Goal: Information Seeking & Learning: Learn about a topic

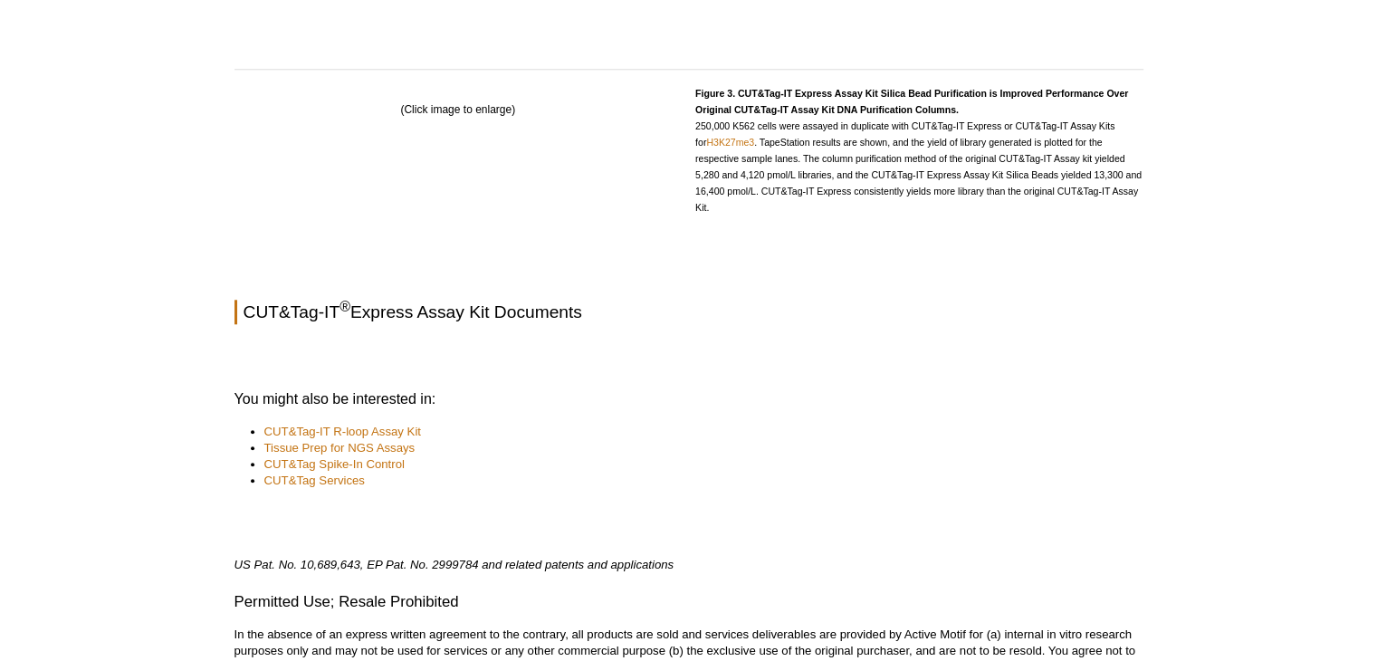
scroll to position [1764, 0]
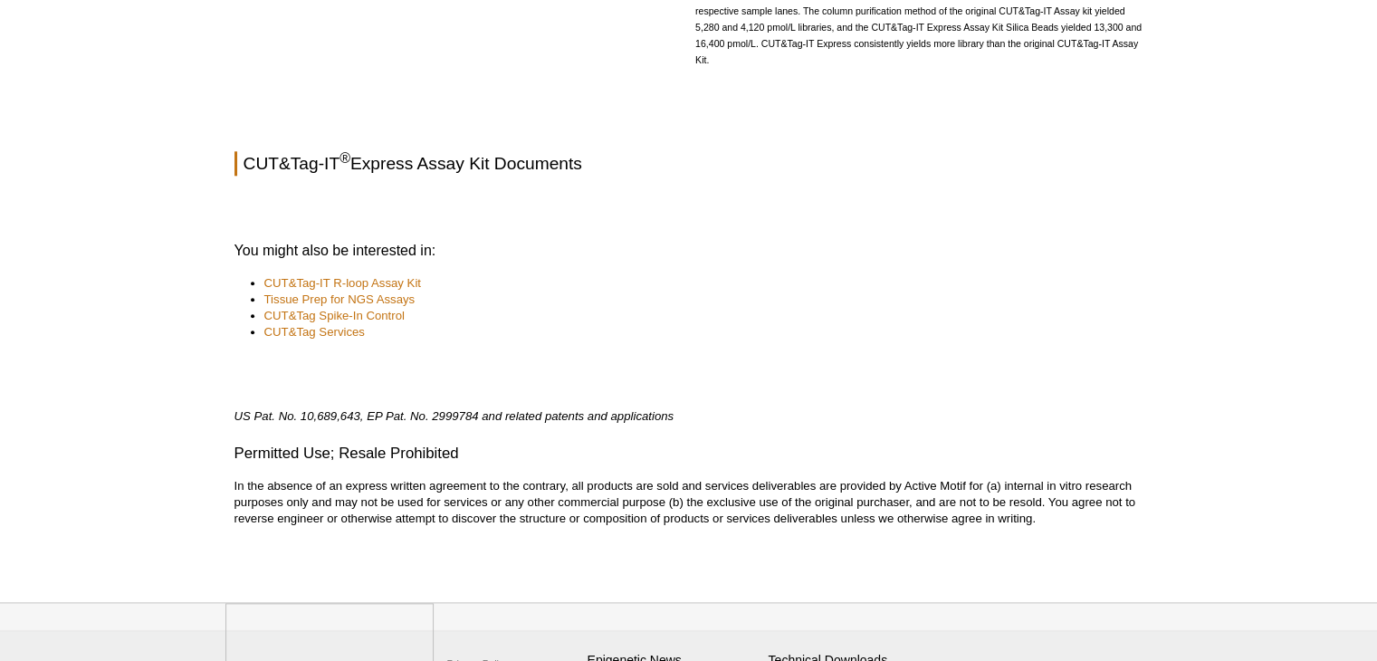
scroll to position [1898, 0]
click at [471, 198] on div at bounding box center [689, 197] width 909 height 16
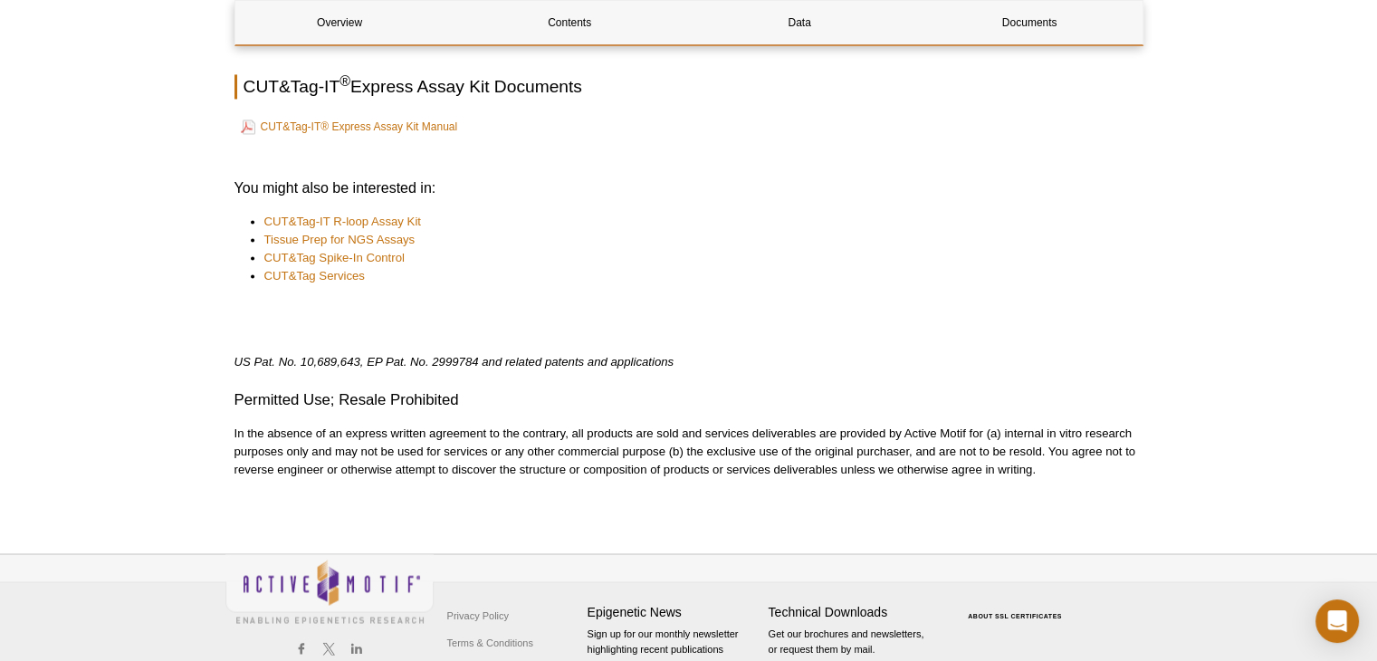
scroll to position [2935, 0]
click at [395, 130] on link "CUT&Tag-IT® Express Assay Kit Manual" at bounding box center [349, 126] width 217 height 22
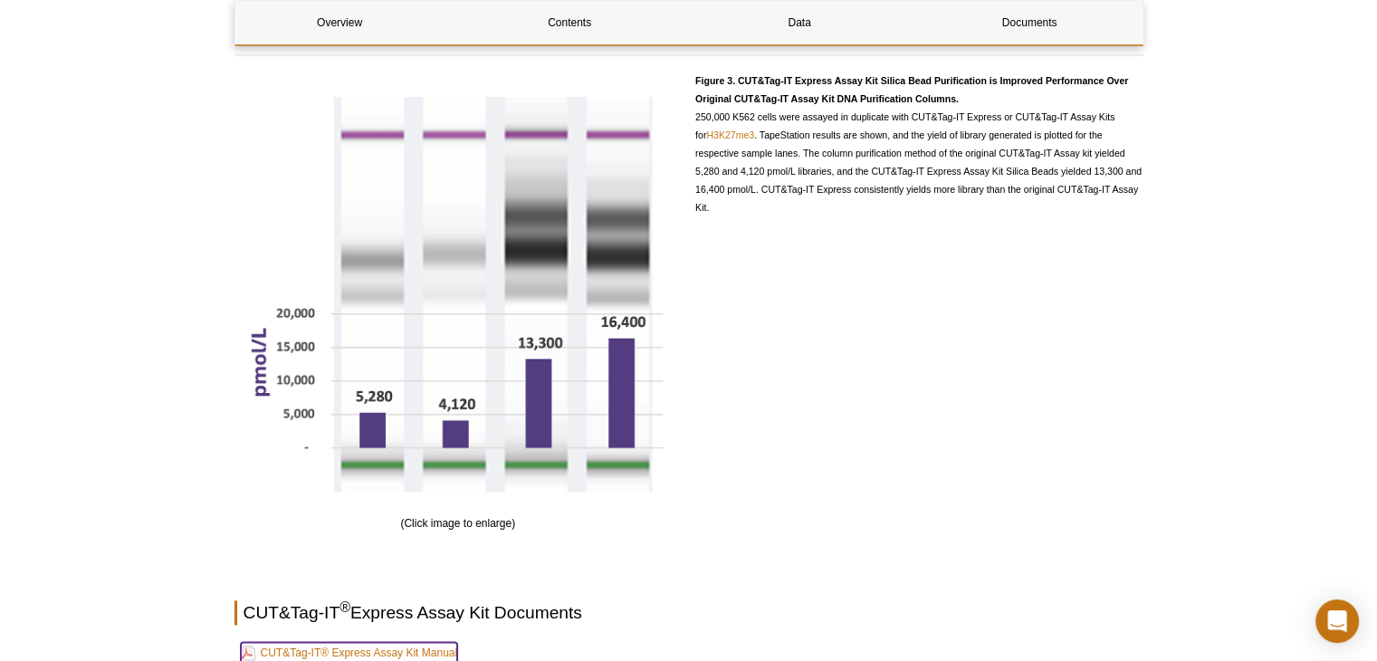
scroll to position [2407, 0]
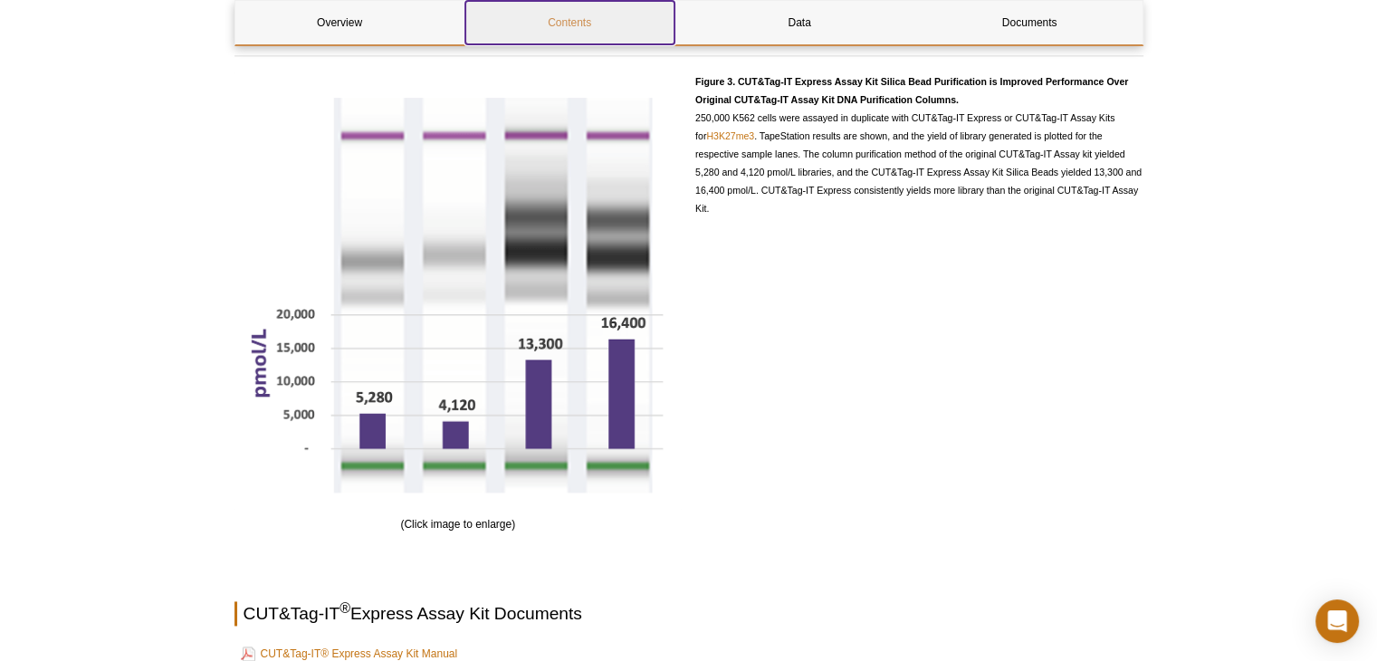
click at [538, 30] on link "Contents" at bounding box center [569, 22] width 209 height 43
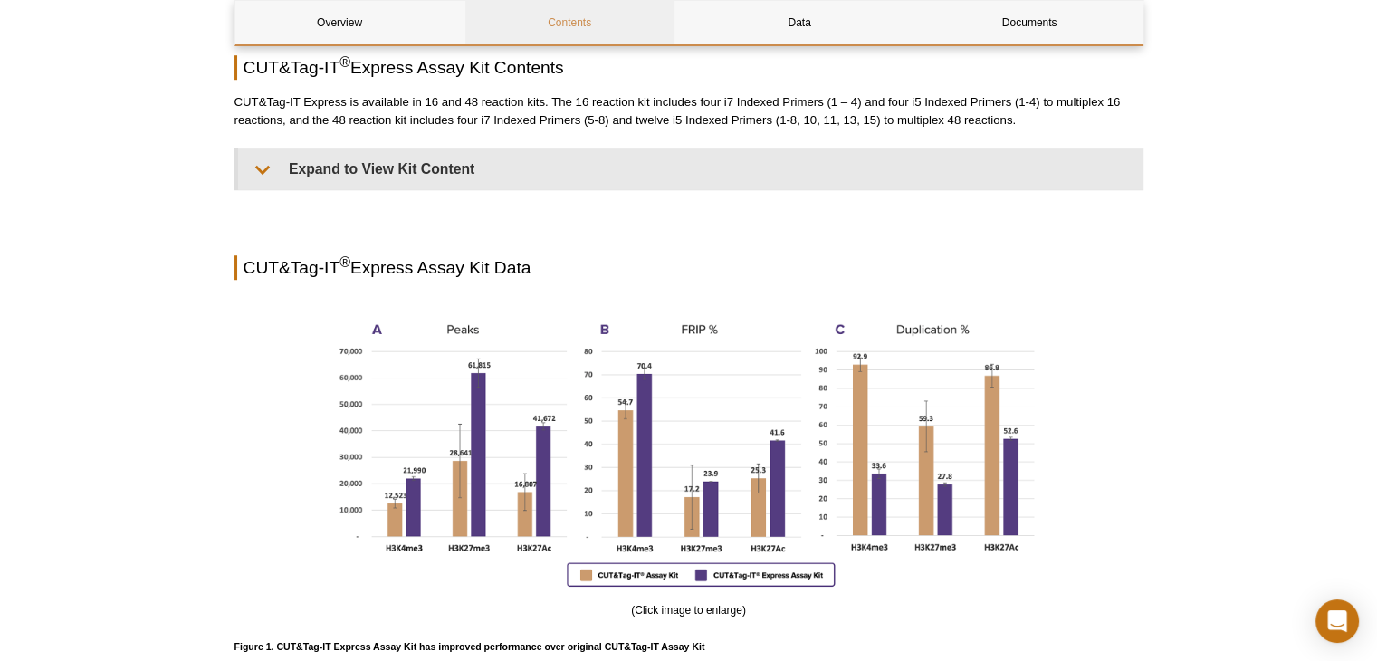
scroll to position [1302, 0]
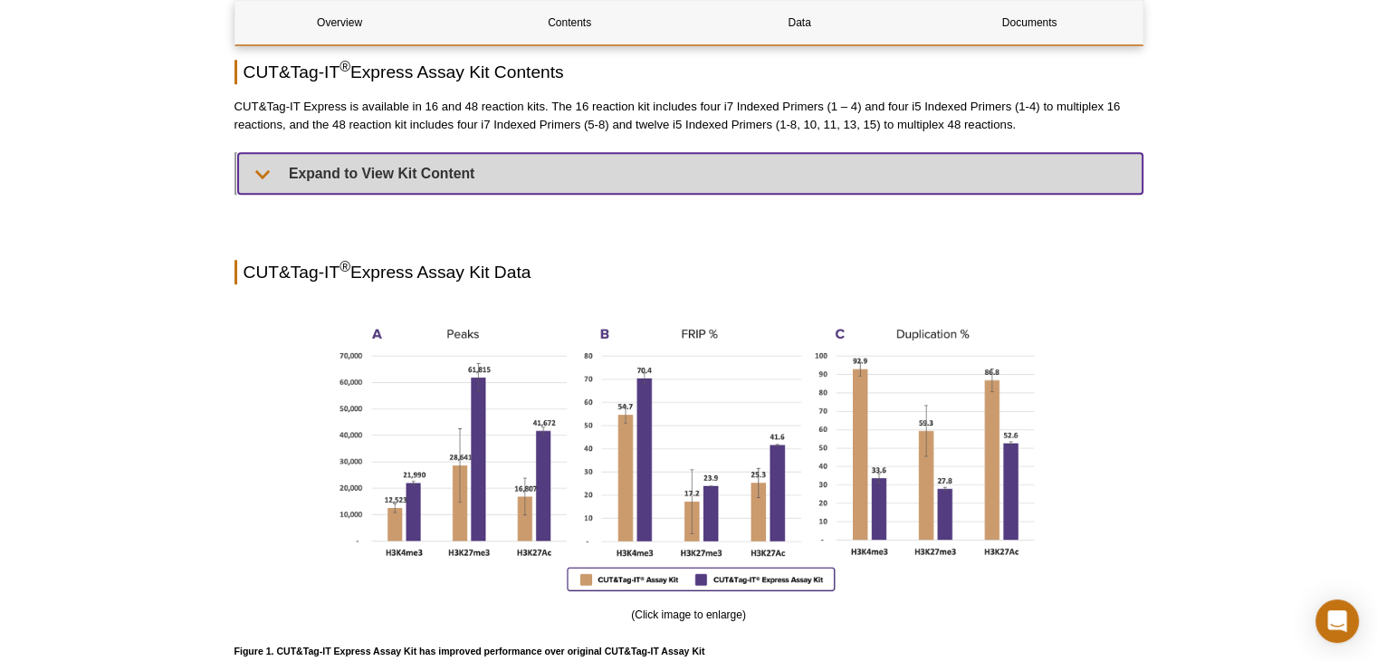
click at [481, 173] on summary "Expand to View Kit Content" at bounding box center [690, 173] width 905 height 41
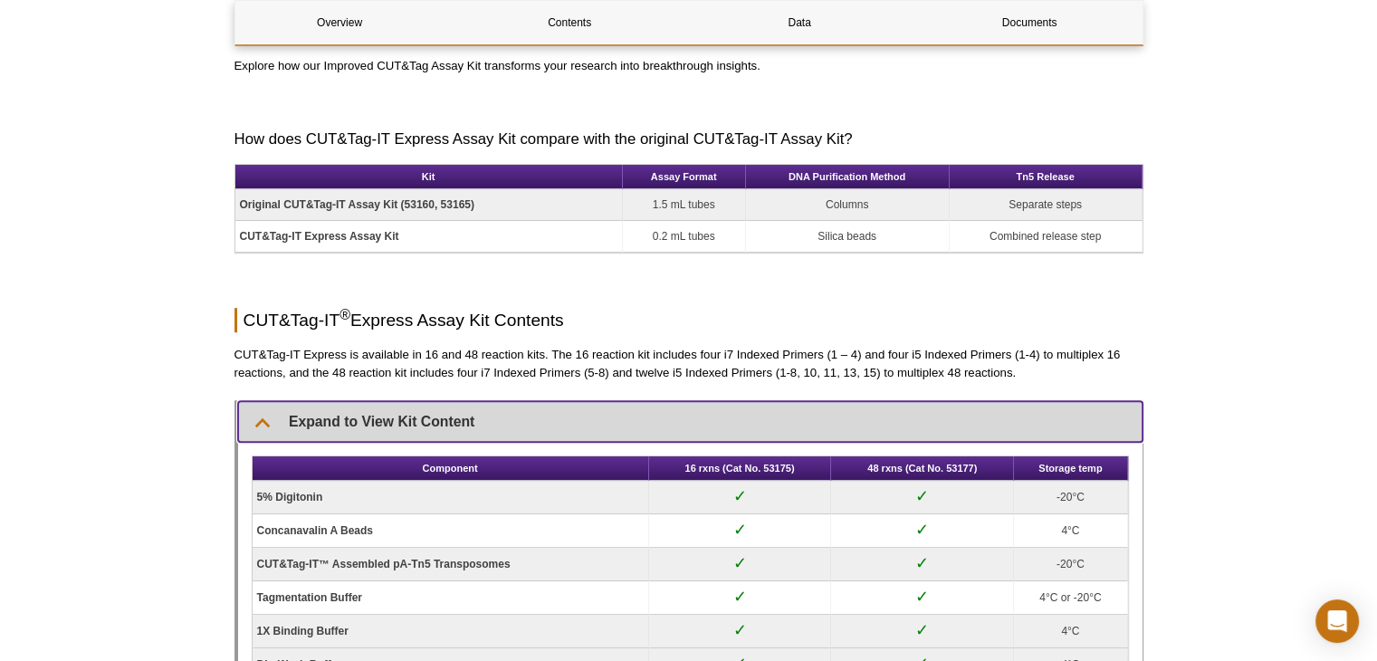
scroll to position [1044, 0]
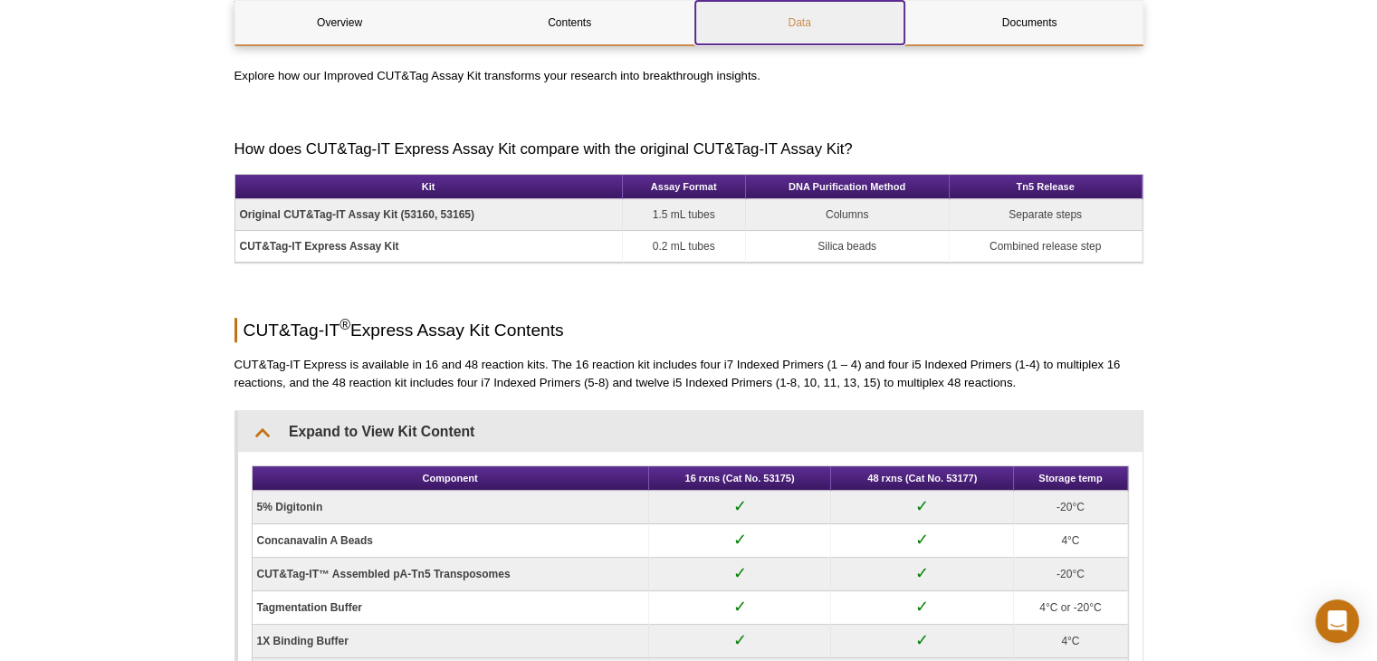
click at [779, 24] on link "Data" at bounding box center [799, 22] width 209 height 43
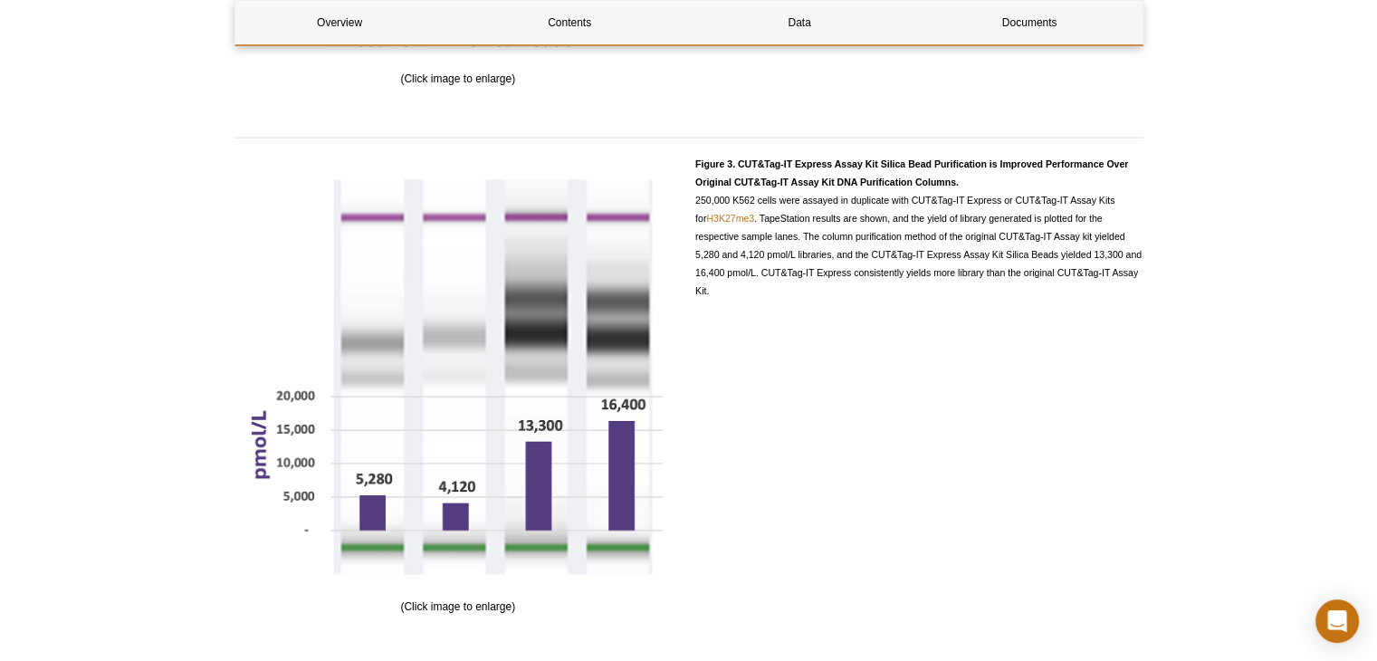
scroll to position [3717, 0]
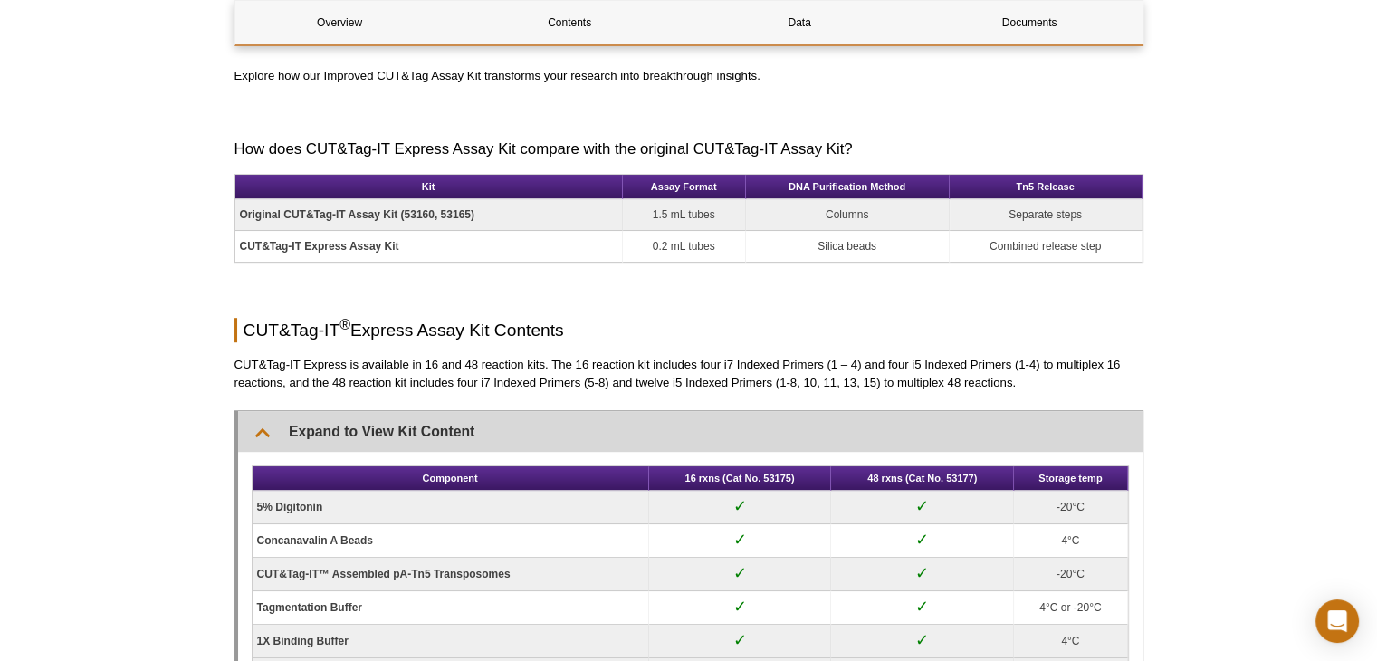
scroll to position [2407, 0]
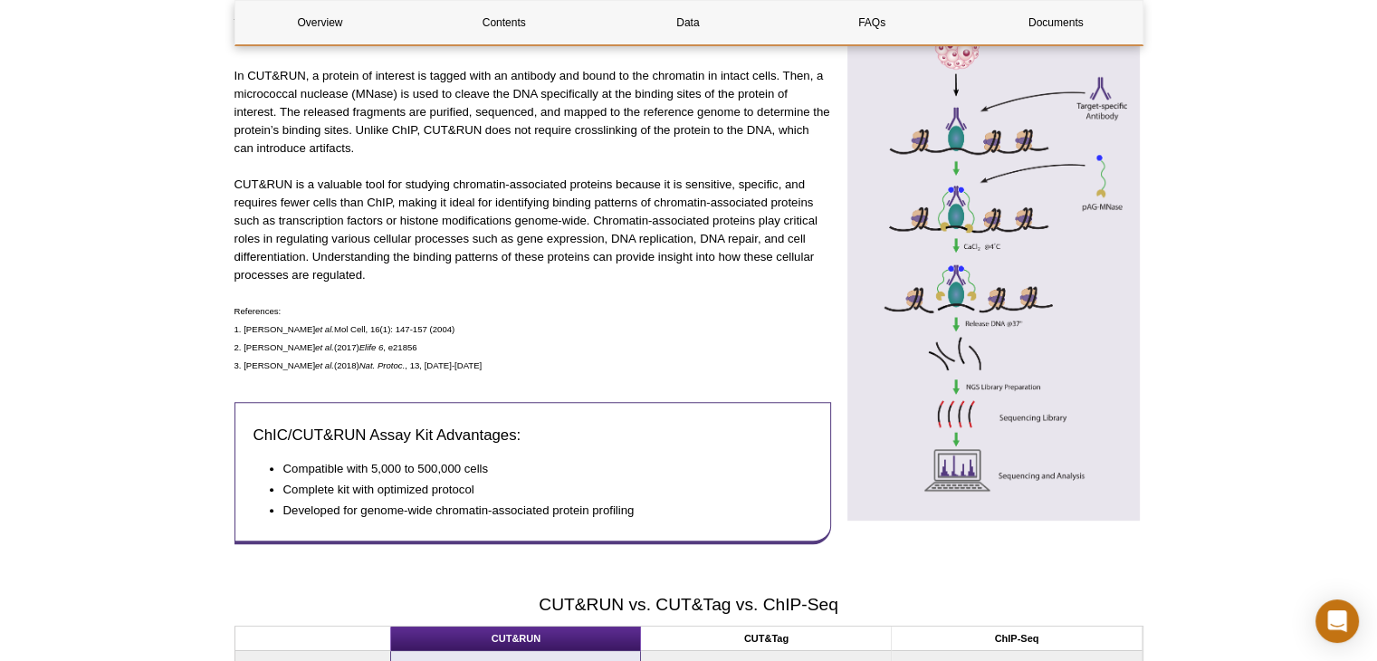
scroll to position [768, 0]
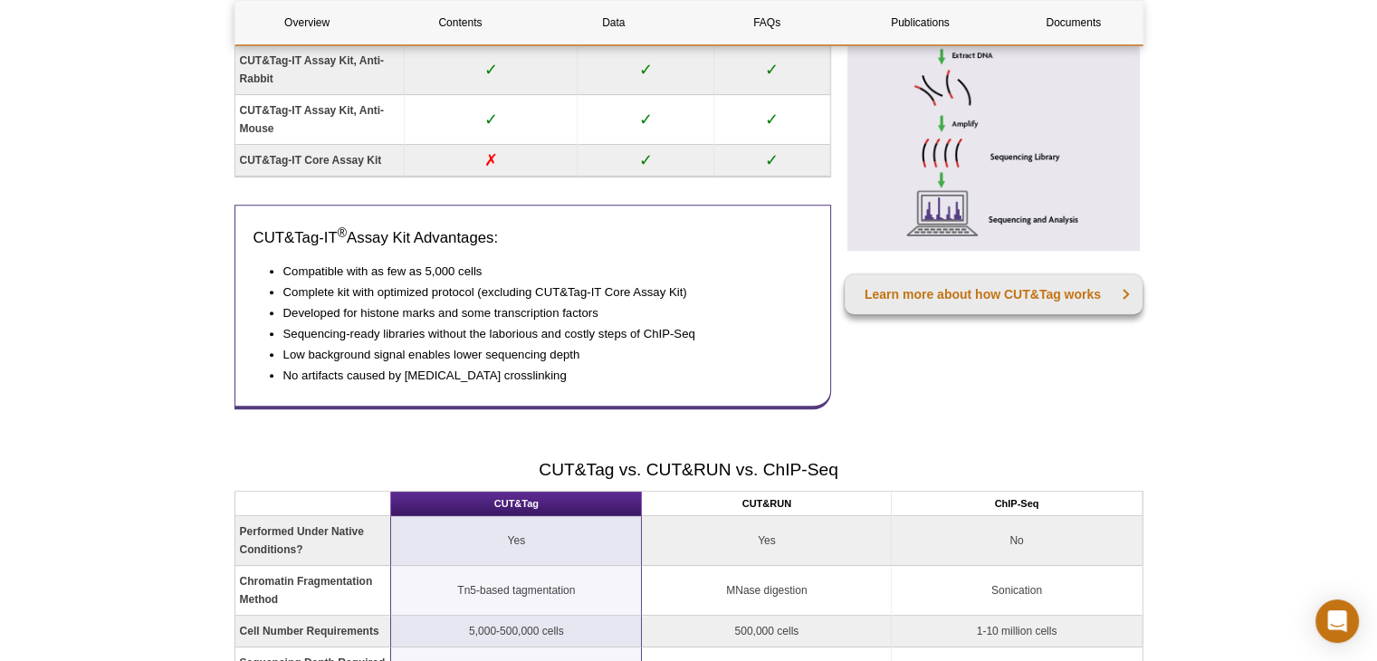
scroll to position [4413, 0]
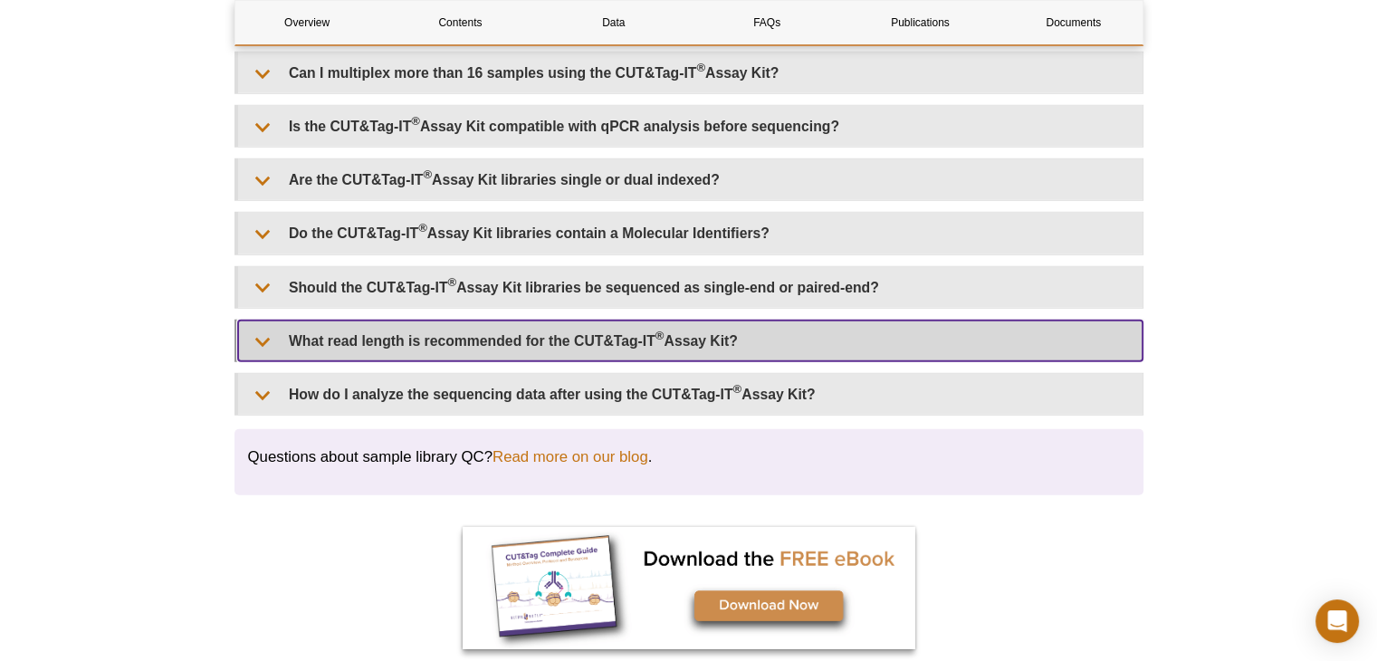
click at [258, 327] on summary "What read length is recommended for the CUT&Tag-IT ® Assay Kit?" at bounding box center [690, 341] width 905 height 41
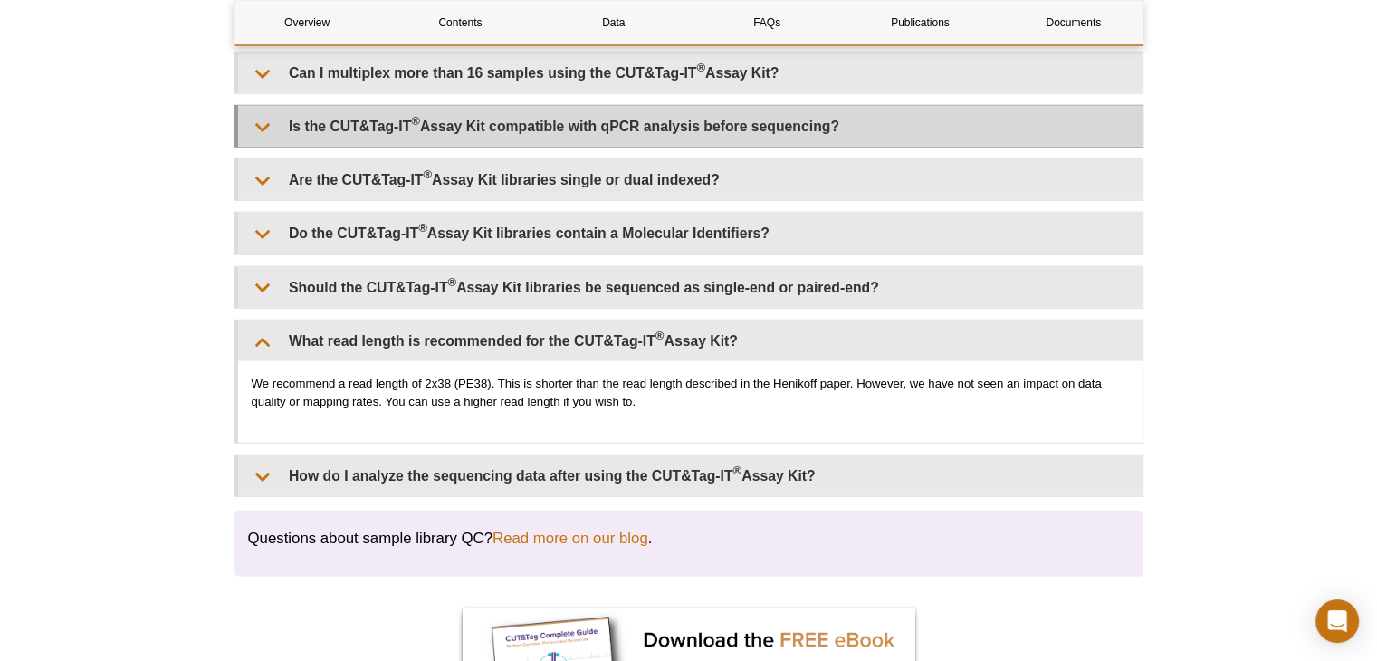
scroll to position [4202, 0]
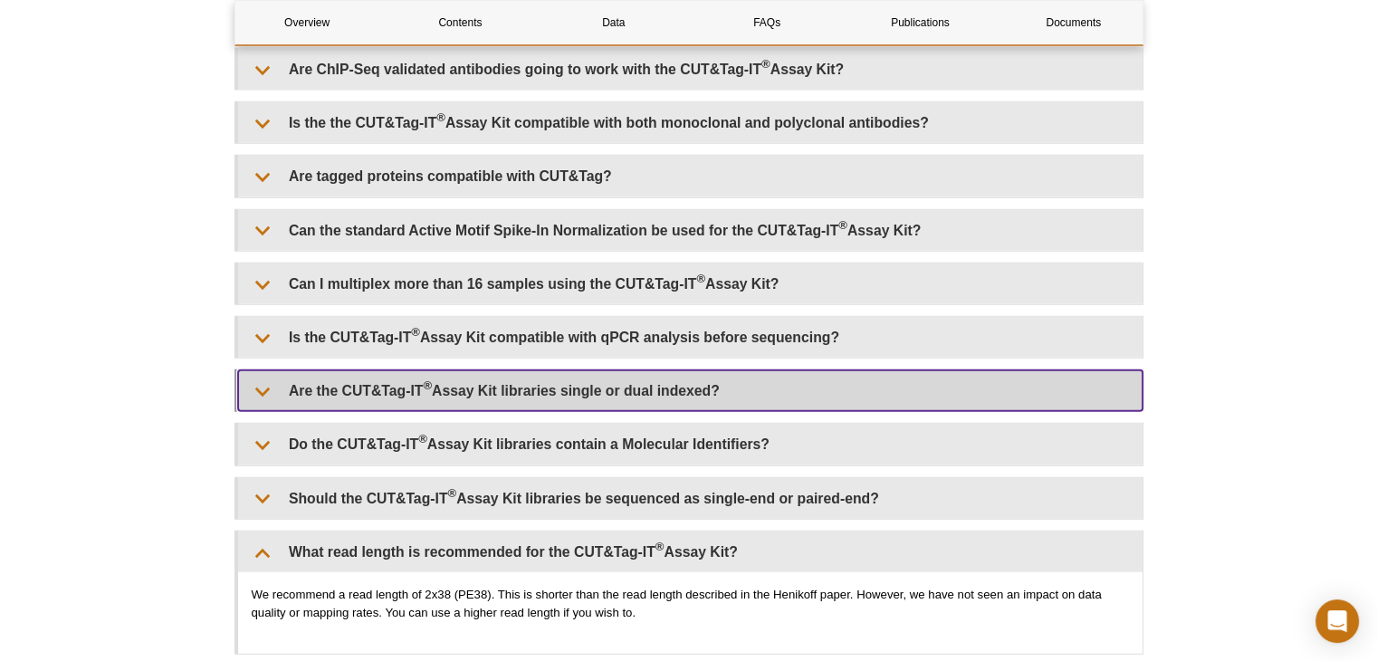
click at [780, 387] on summary "Are the CUT&Tag-IT ® Assay Kit libraries single or dual indexed?" at bounding box center [690, 390] width 905 height 41
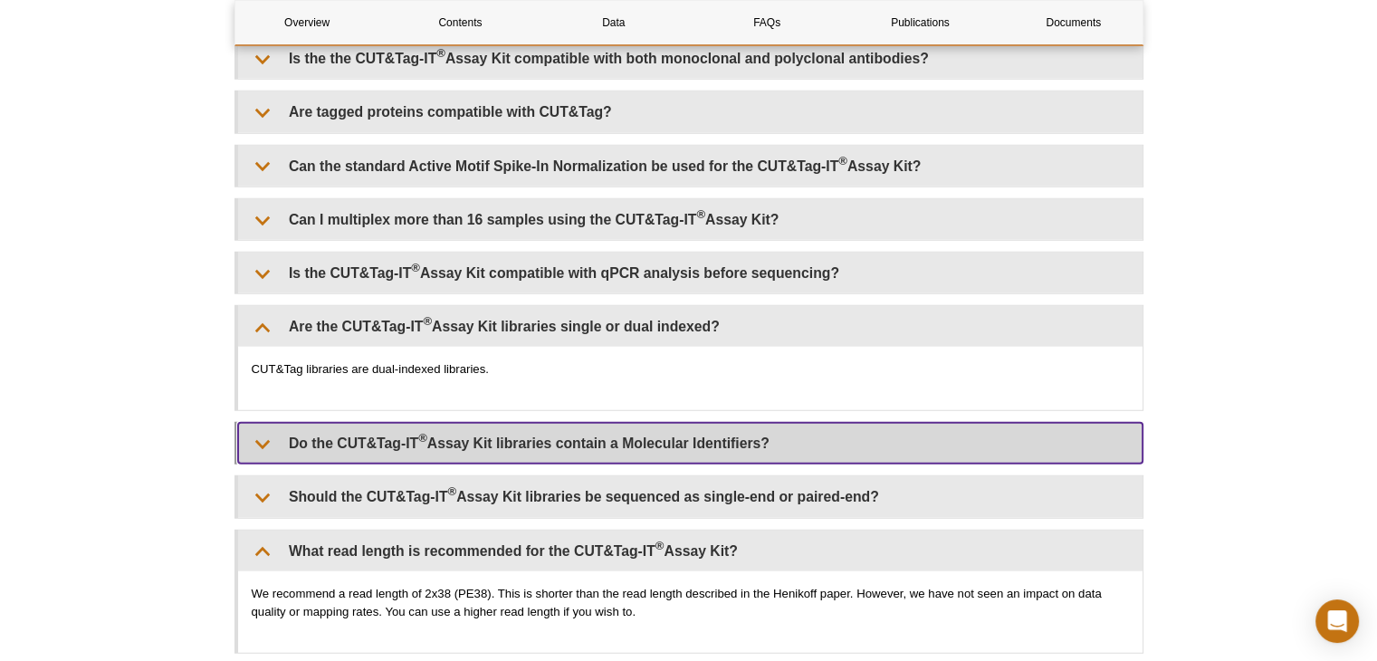
click at [637, 436] on summary "Do the CUT&Tag-IT ® Assay Kit libraries contain a Molecular Identifiers?" at bounding box center [690, 443] width 905 height 41
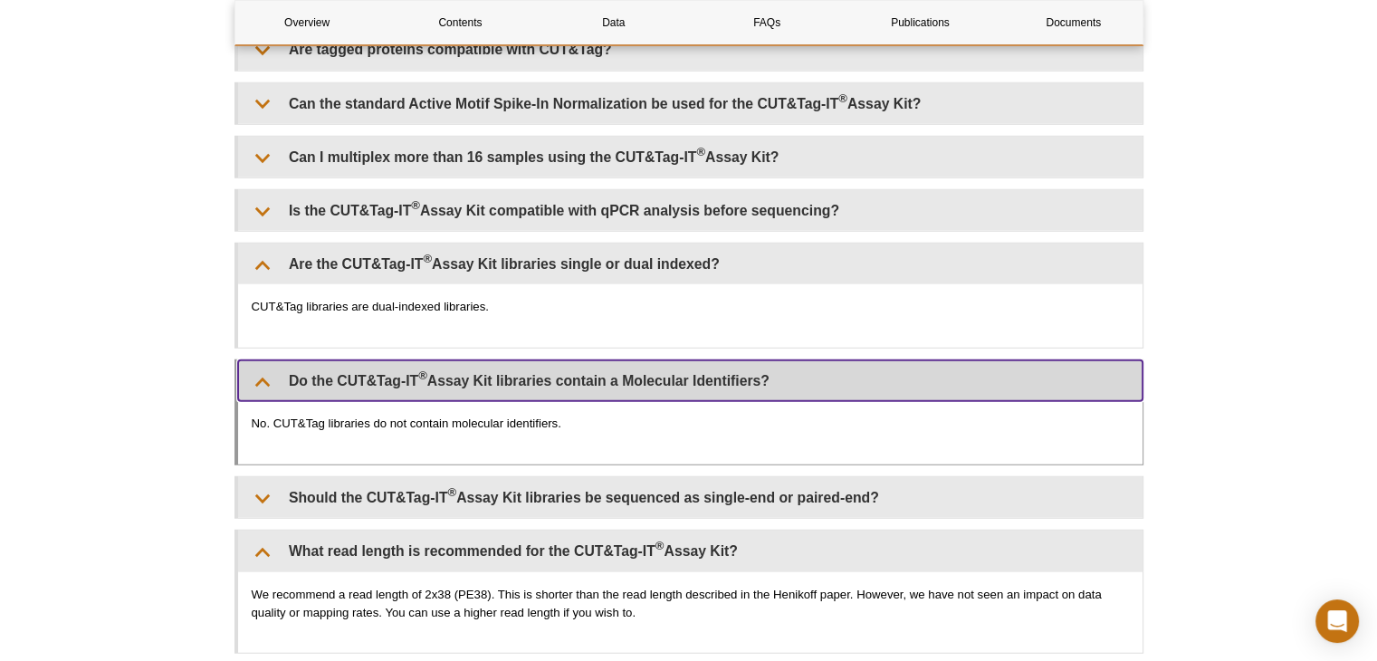
scroll to position [4435, 0]
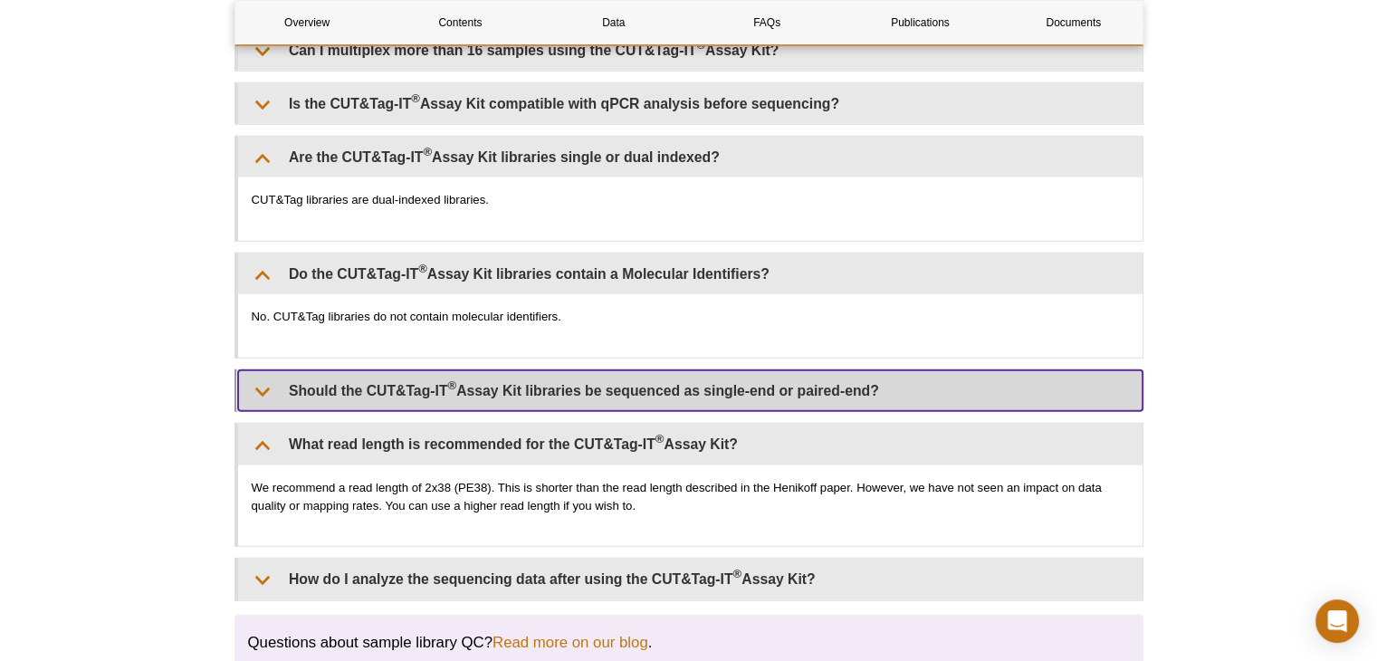
click at [707, 377] on summary "Should the CUT&Tag-IT ® Assay Kit libraries be sequenced as single-end or paire…" at bounding box center [690, 390] width 905 height 41
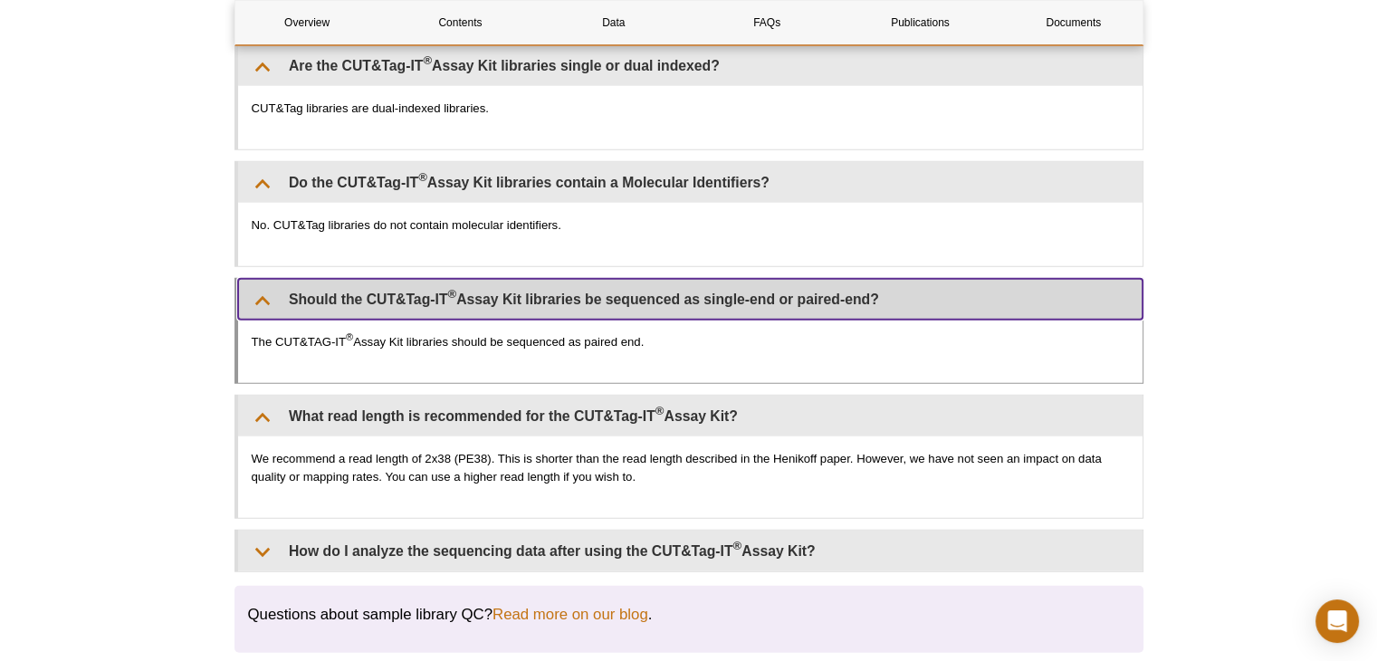
scroll to position [4531, 0]
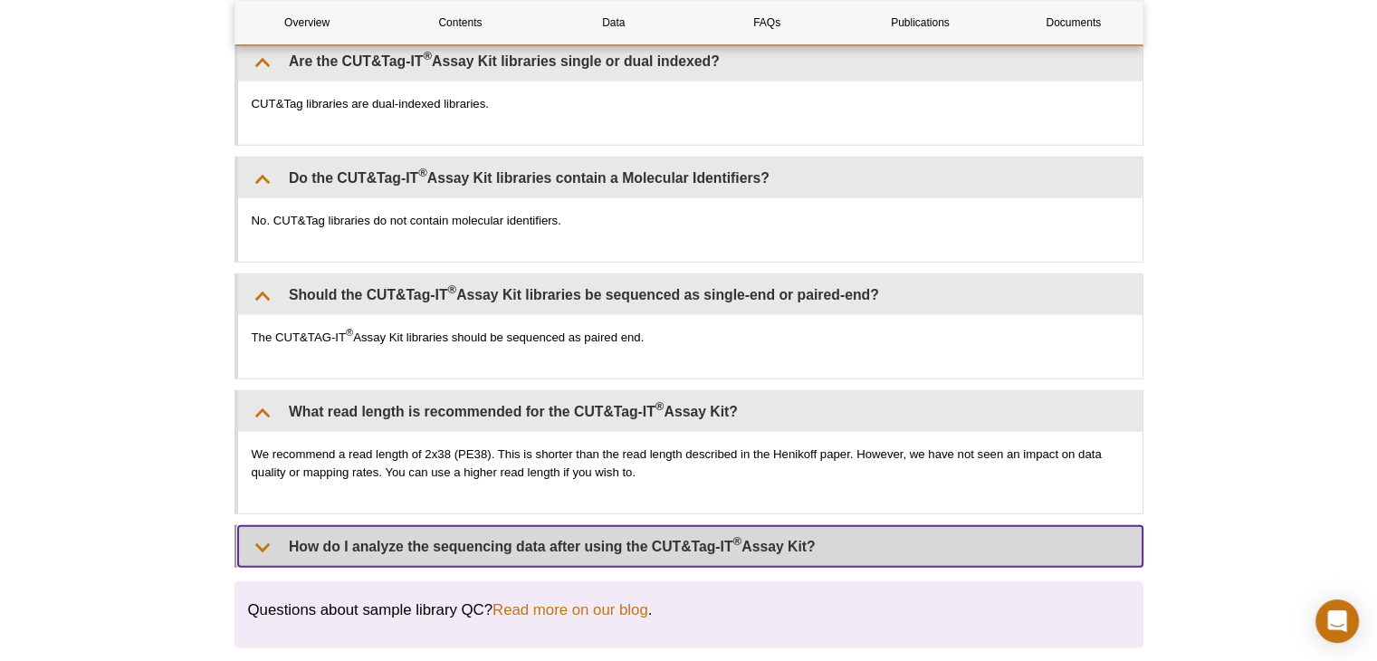
click at [735, 535] on sup "®" at bounding box center [738, 542] width 9 height 14
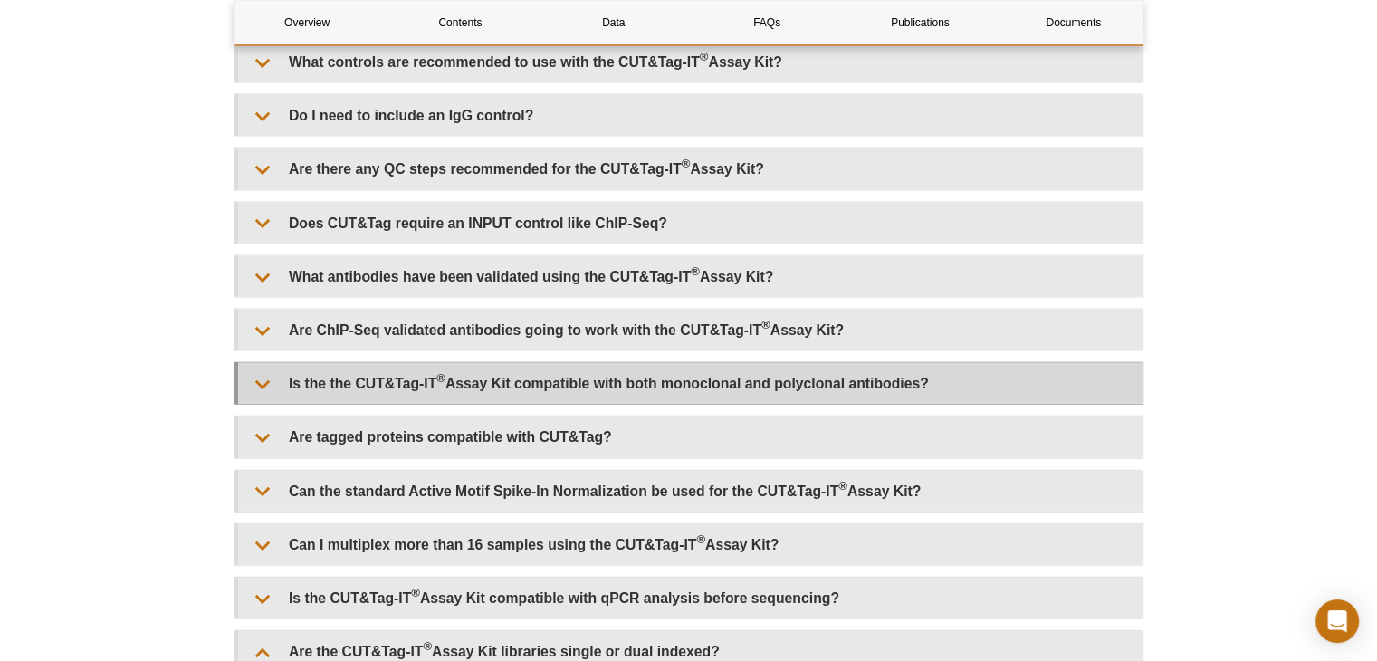
scroll to position [3940, 0]
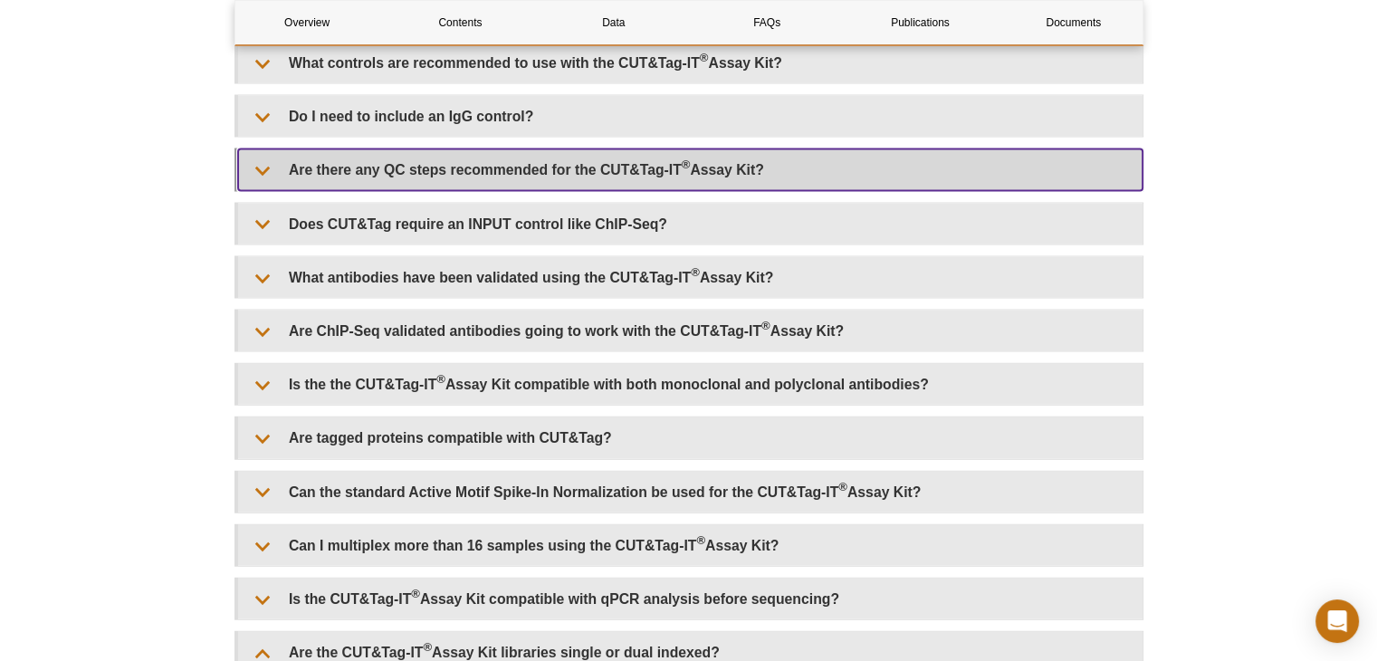
click at [753, 160] on summary "Are there any QC steps recommended for the CUT&Tag-IT ® Assay Kit?" at bounding box center [690, 169] width 905 height 41
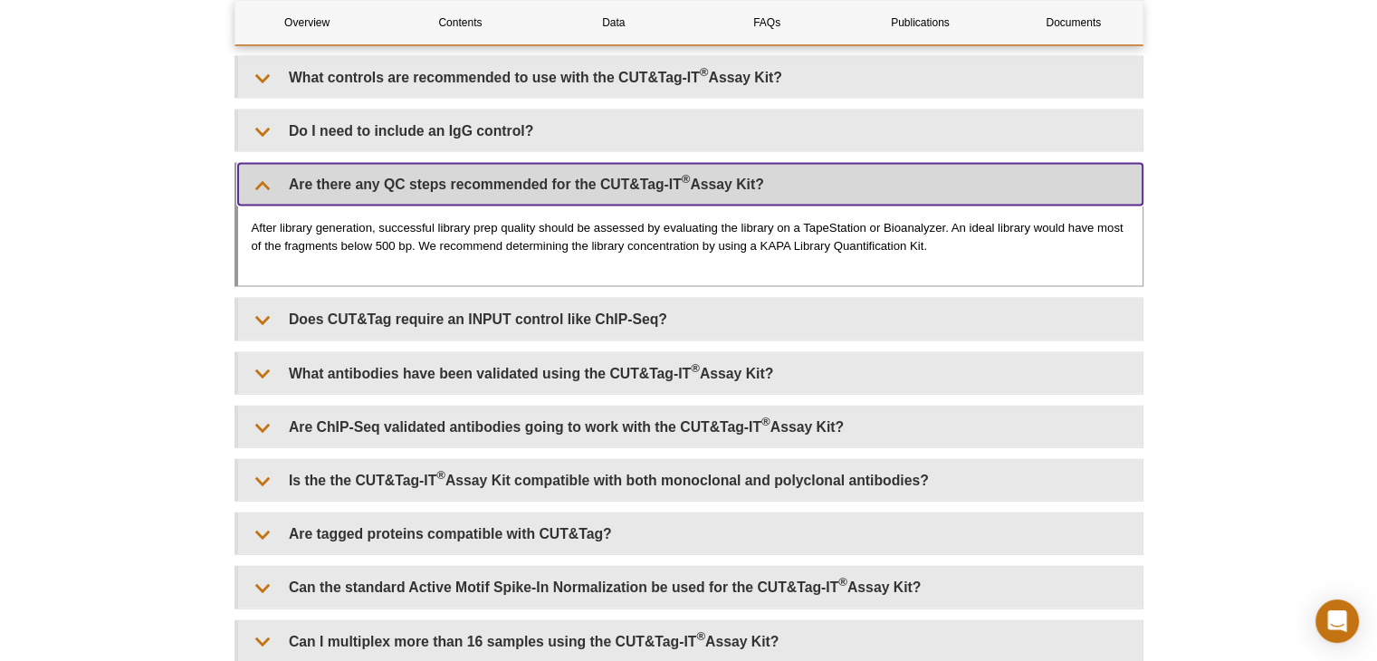
scroll to position [3779, 0]
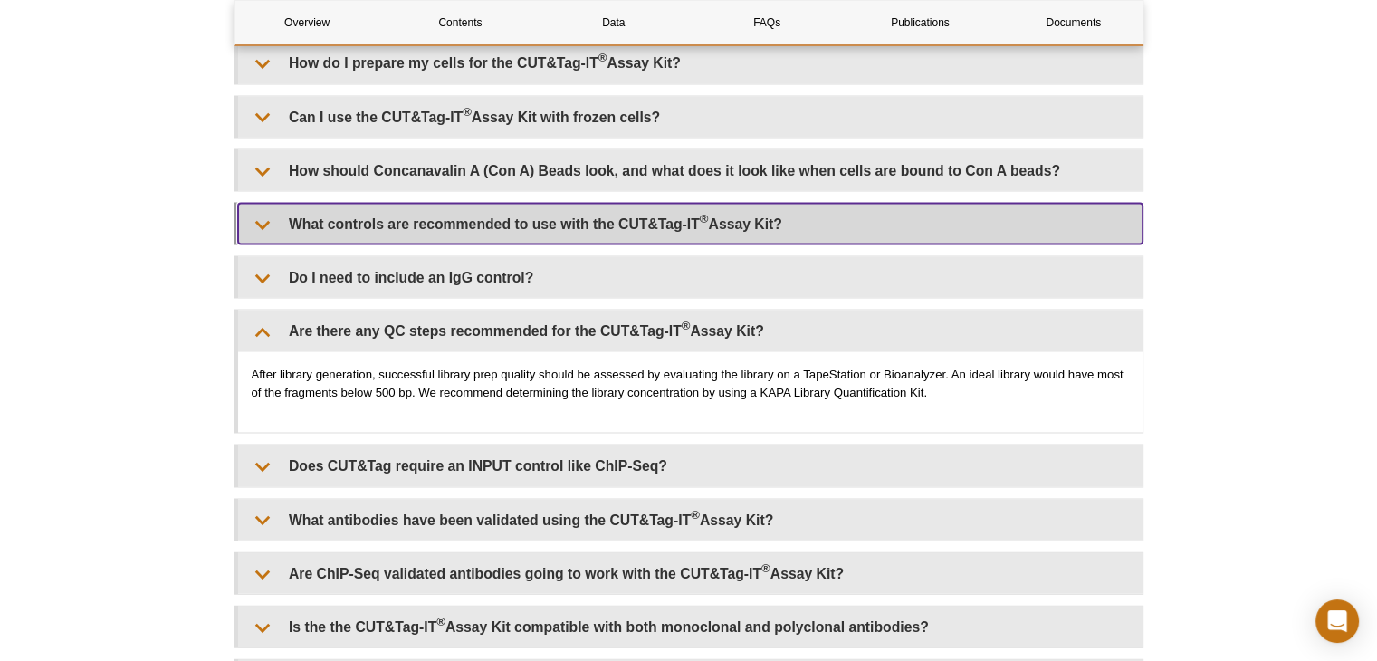
click at [845, 233] on summary "What controls are recommended to use with the CUT&Tag-IT ® Assay Kit?" at bounding box center [690, 224] width 905 height 41
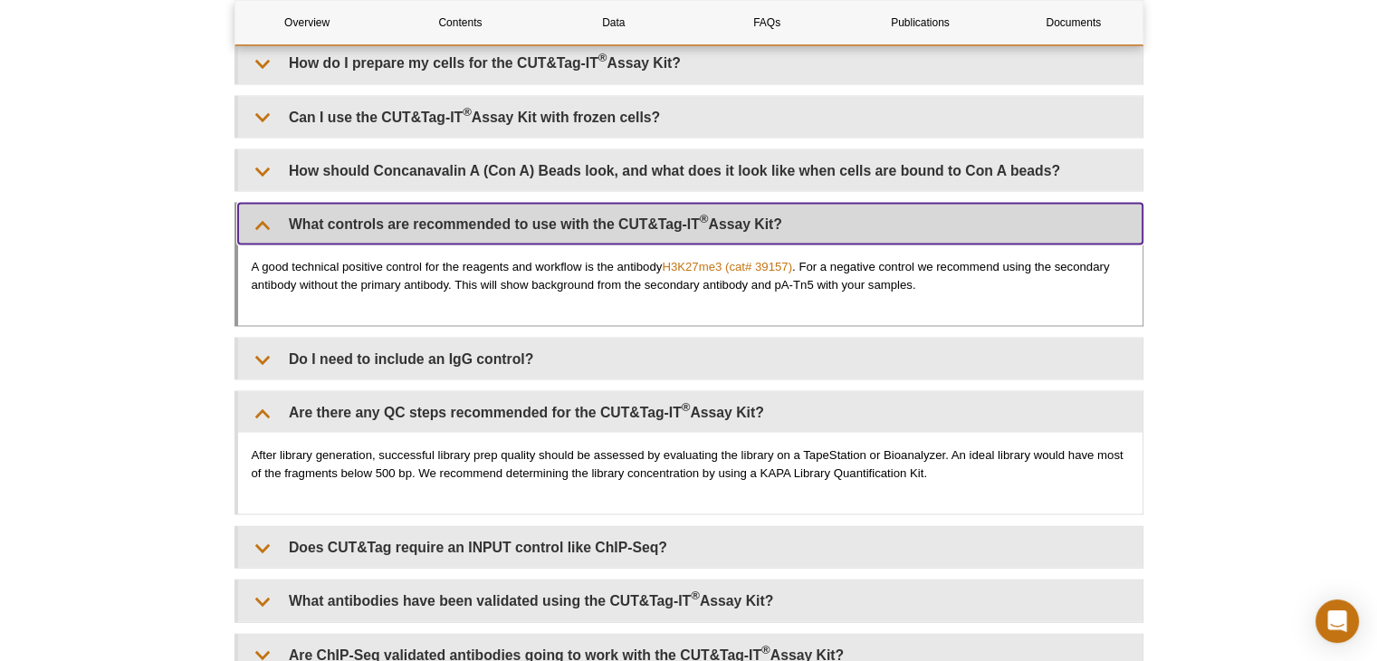
click at [845, 233] on summary "What controls are recommended to use with the CUT&Tag-IT ® Assay Kit?" at bounding box center [690, 224] width 905 height 41
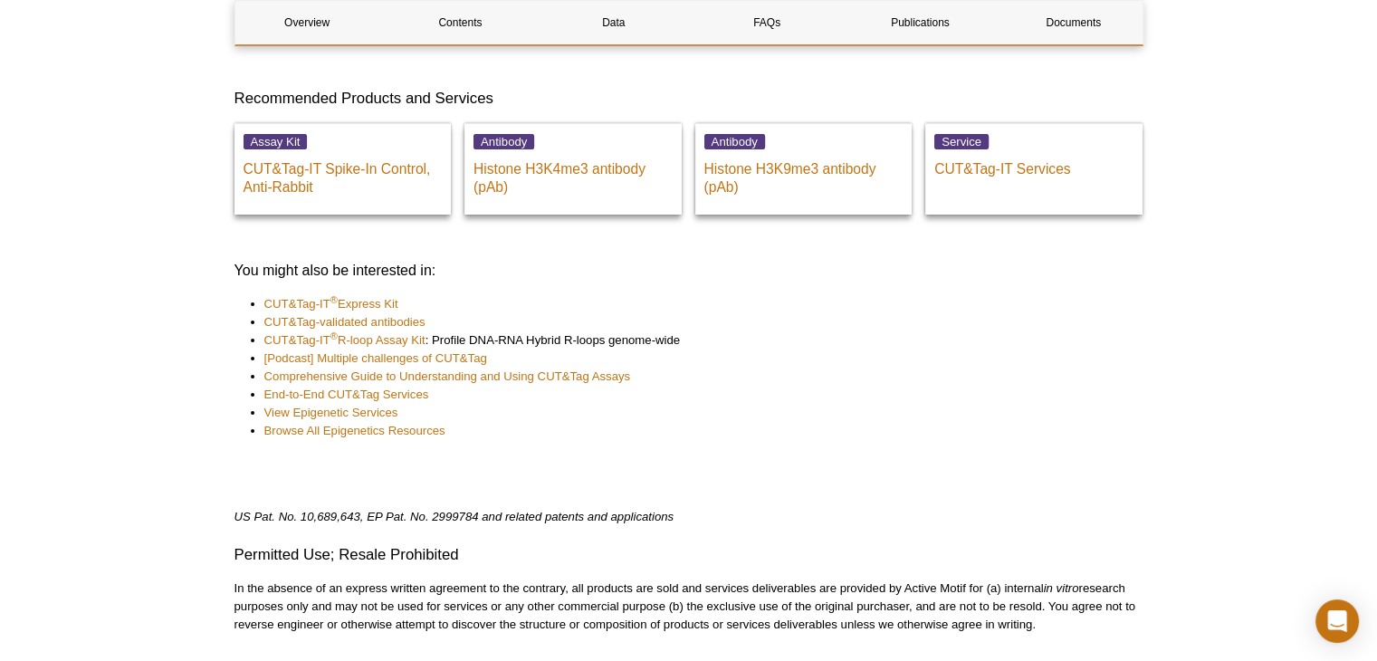
scroll to position [7063, 0]
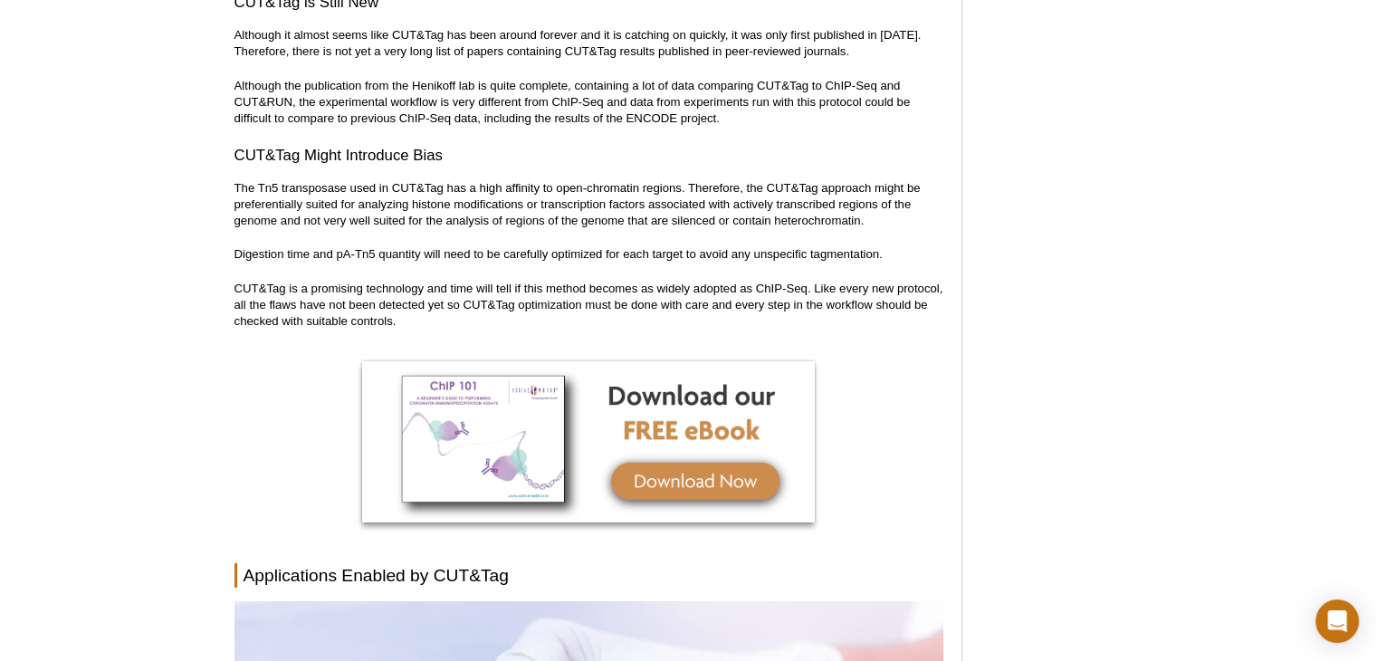
scroll to position [6284, 0]
